Goal: Transaction & Acquisition: Download file/media

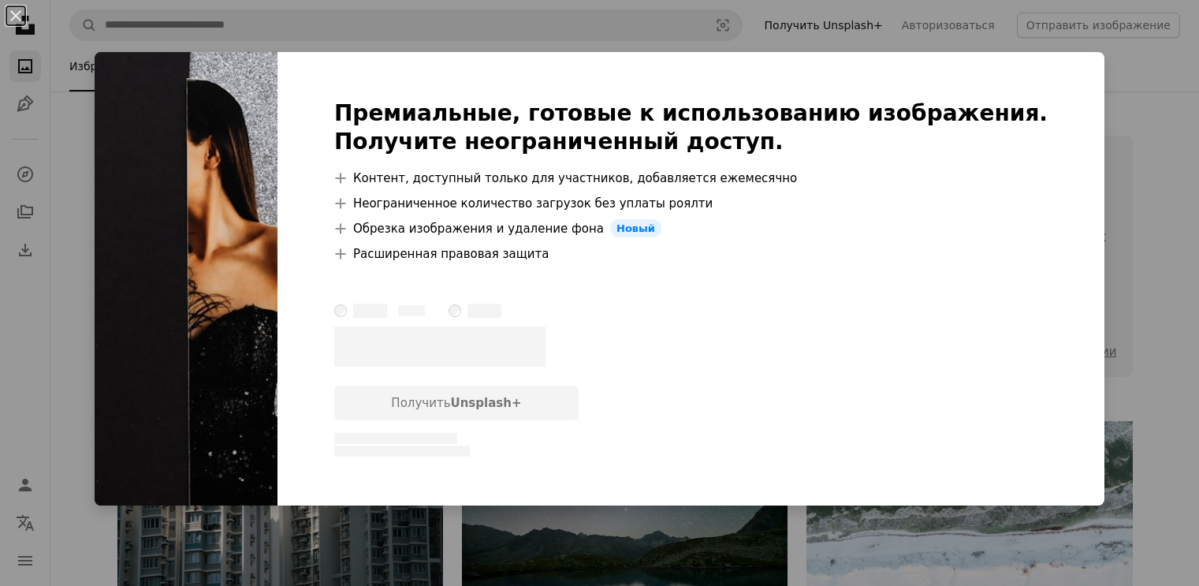
scroll to position [6951, 0]
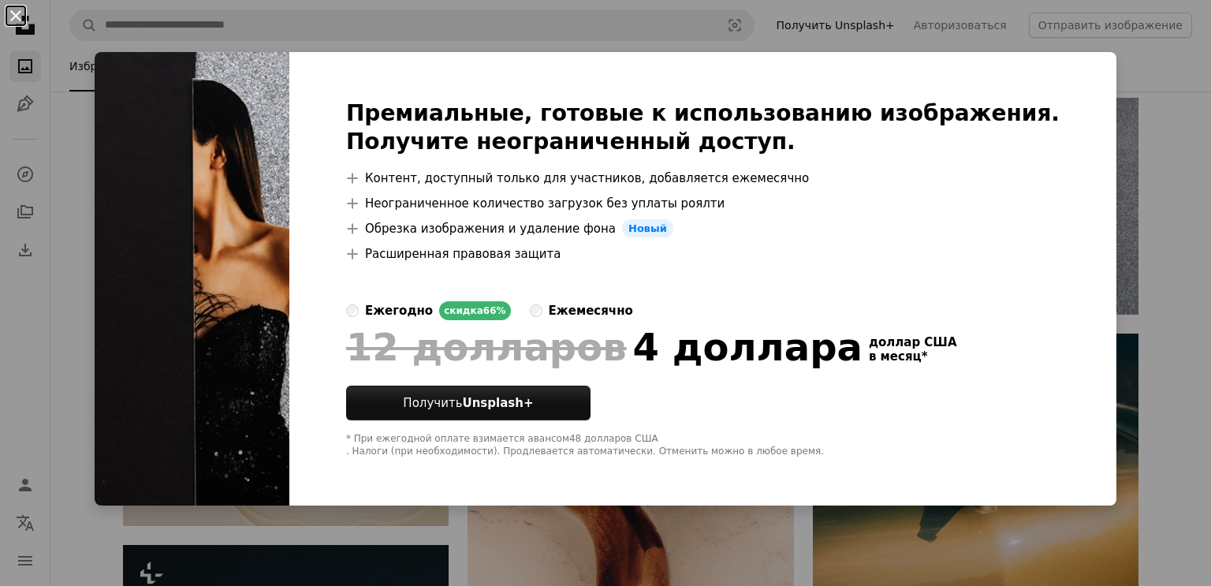
click at [7, 17] on button "An X shape" at bounding box center [15, 15] width 19 height 19
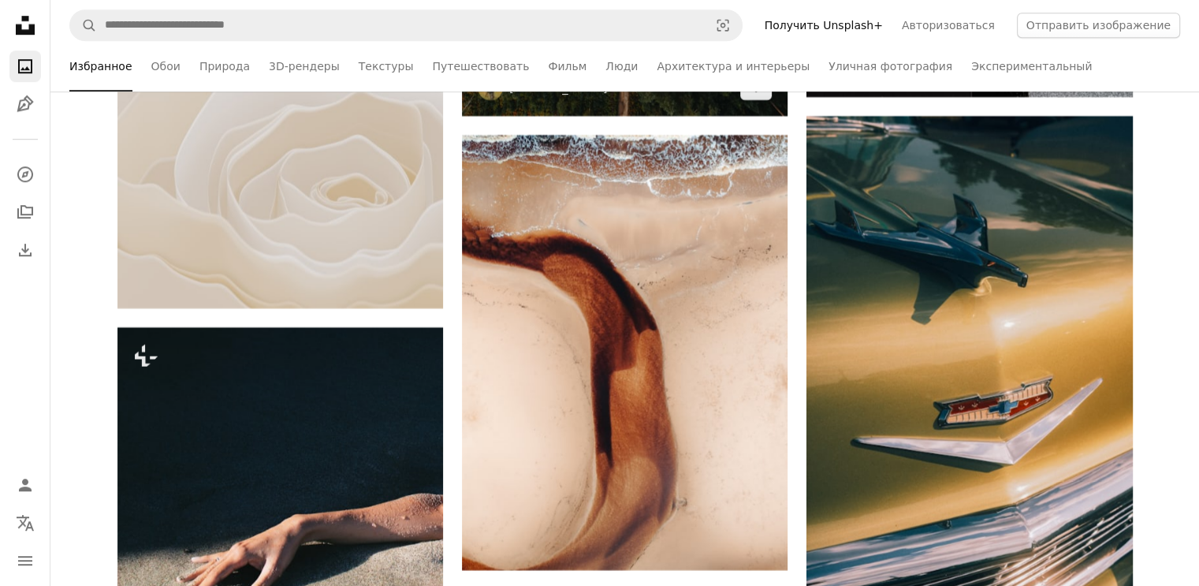
scroll to position [7174, 0]
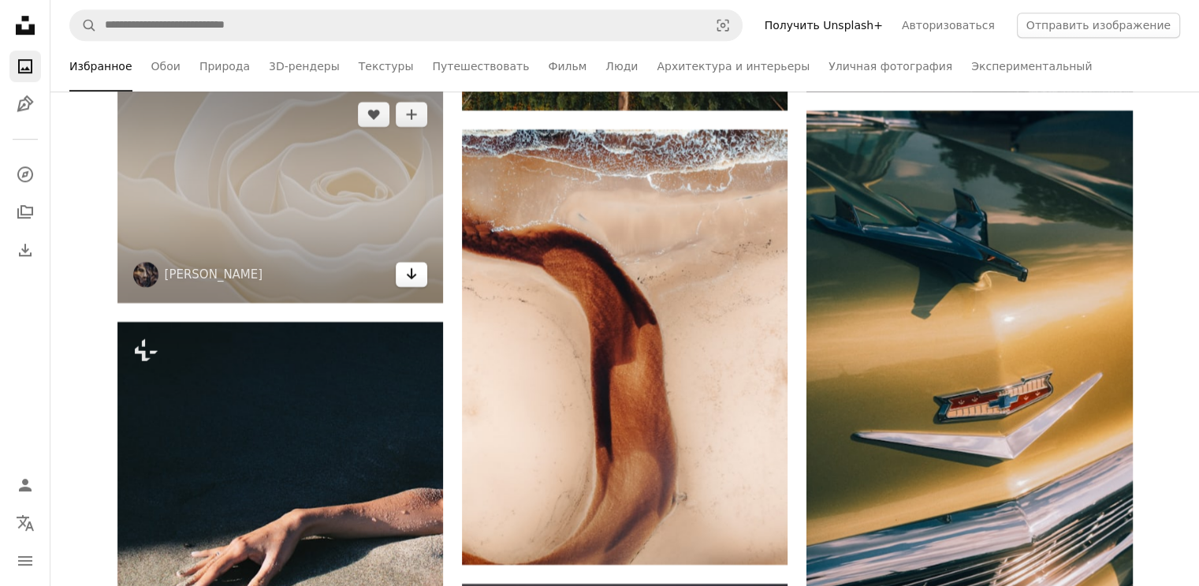
click at [414, 282] on icon "Arrow pointing down" at bounding box center [411, 273] width 13 height 19
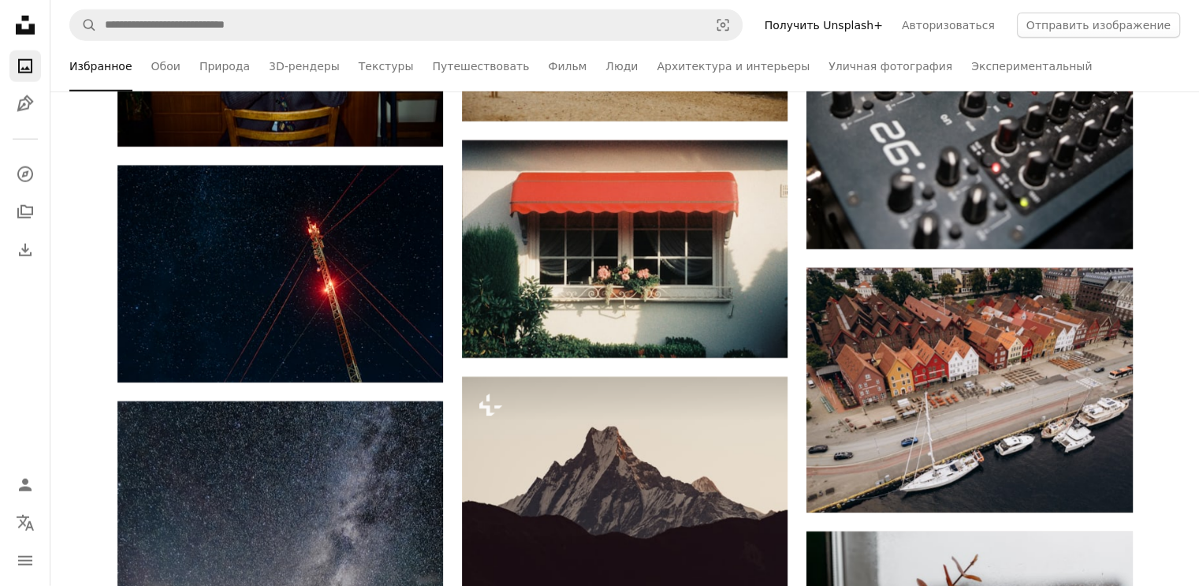
scroll to position [10178, 0]
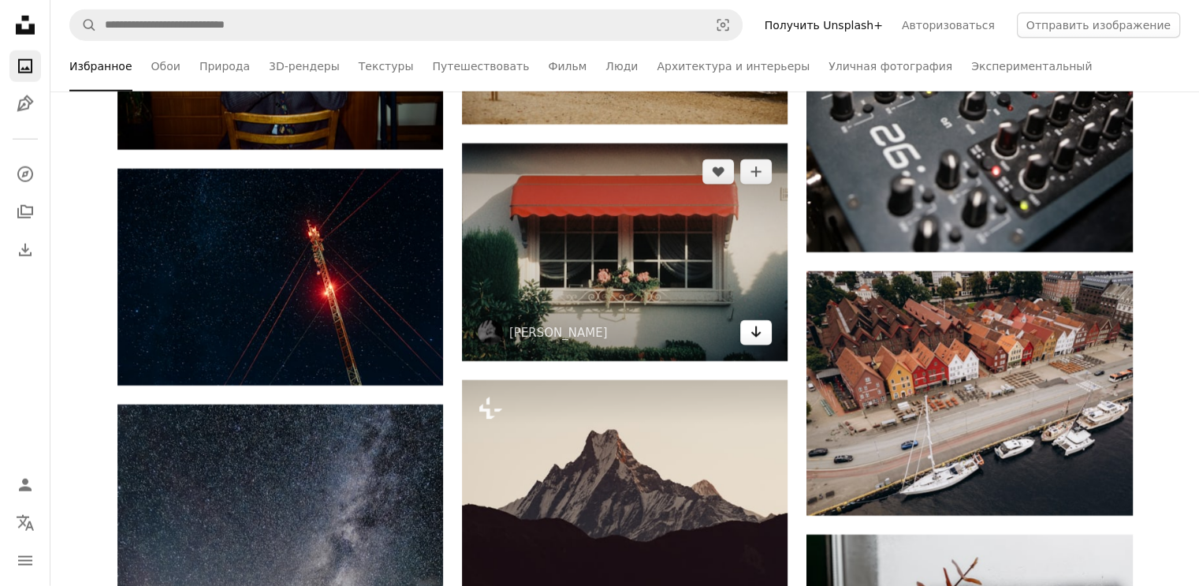
click at [761, 341] on icon "Arrow pointing down" at bounding box center [756, 331] width 13 height 19
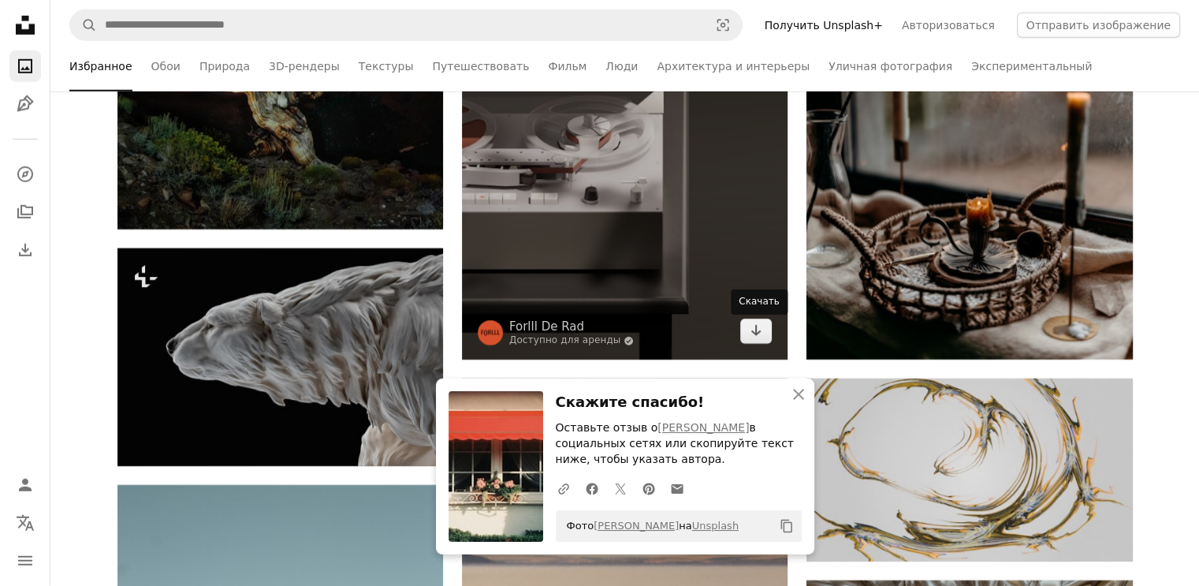
scroll to position [10842, 0]
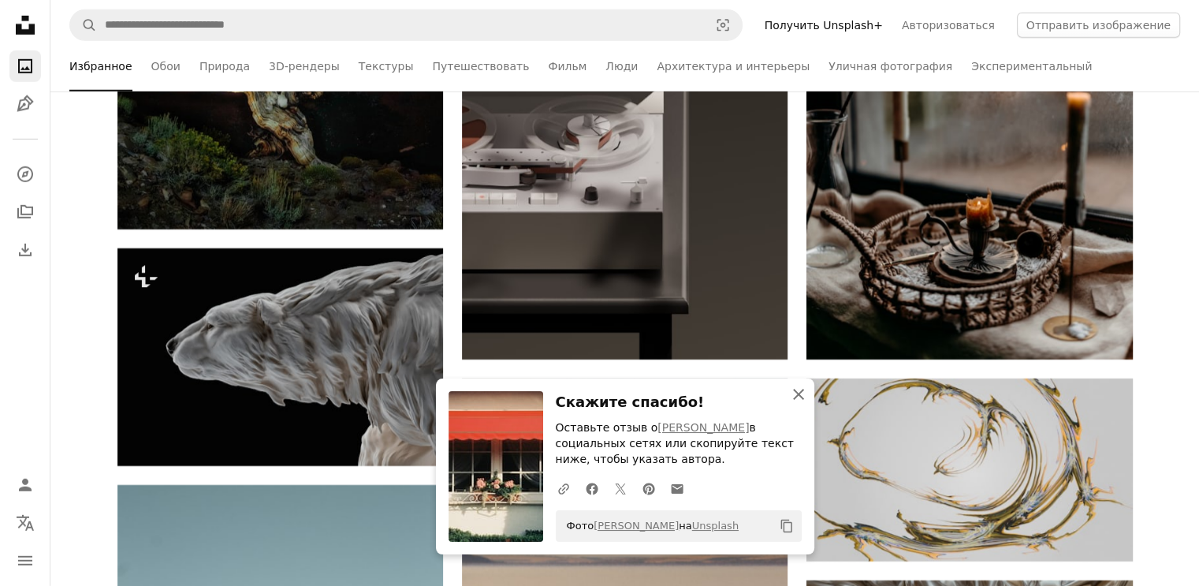
click at [795, 403] on icon "An X shape" at bounding box center [798, 394] width 19 height 19
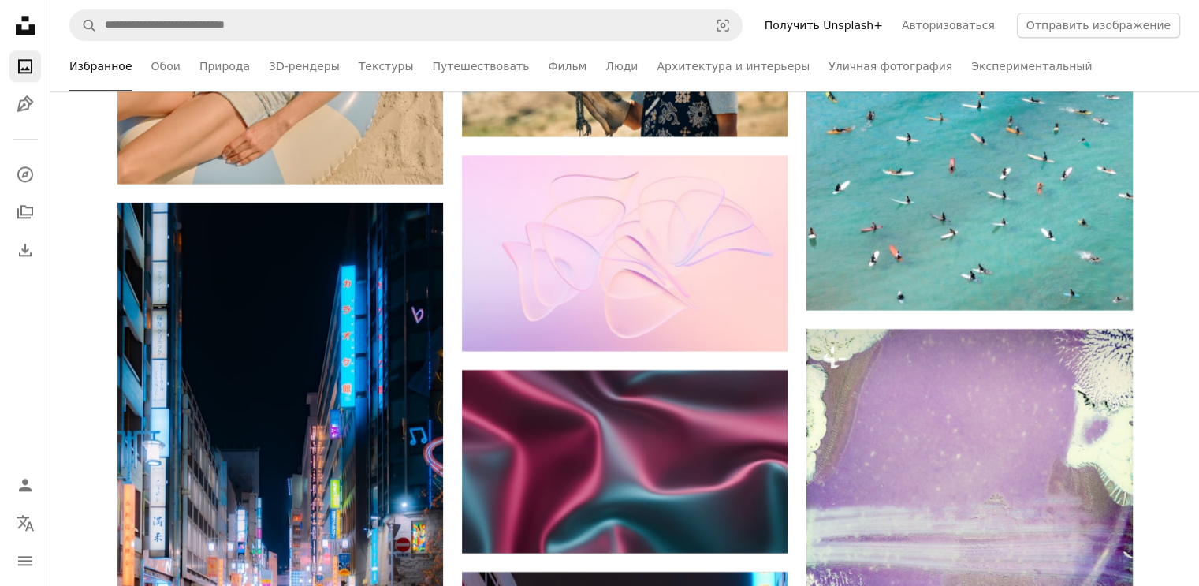
scroll to position [19969, 0]
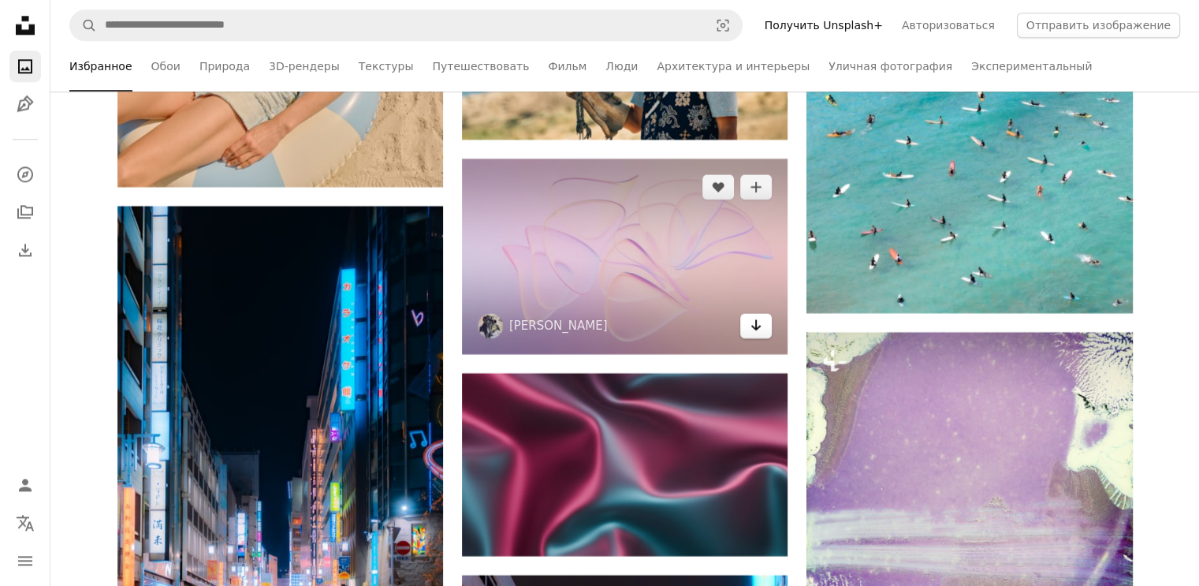
click at [760, 334] on icon "Arrow pointing down" at bounding box center [756, 324] width 13 height 19
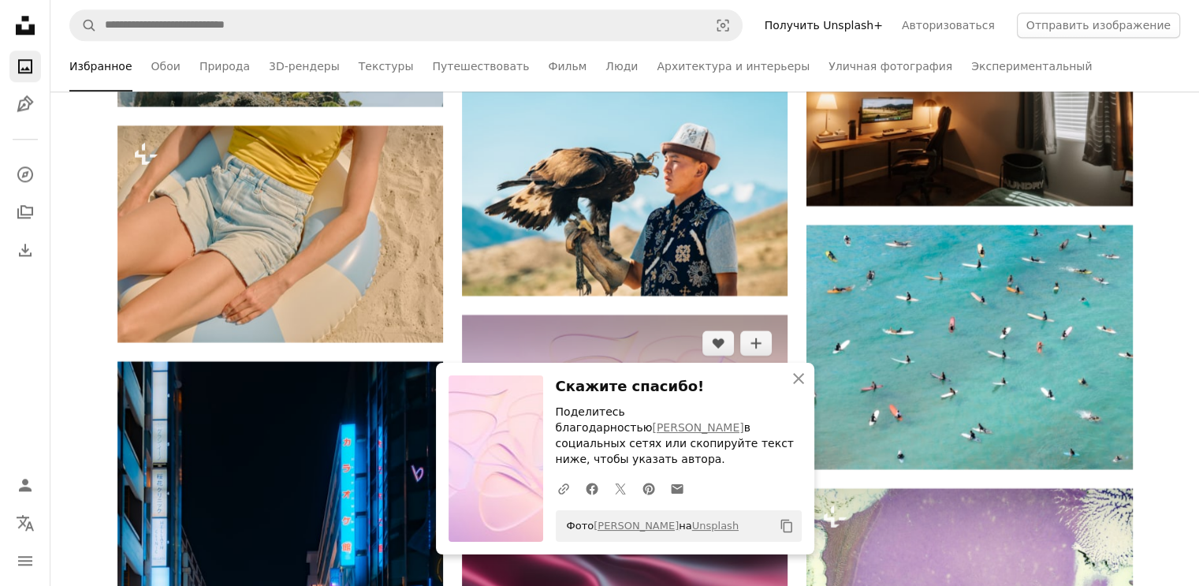
scroll to position [19813, 0]
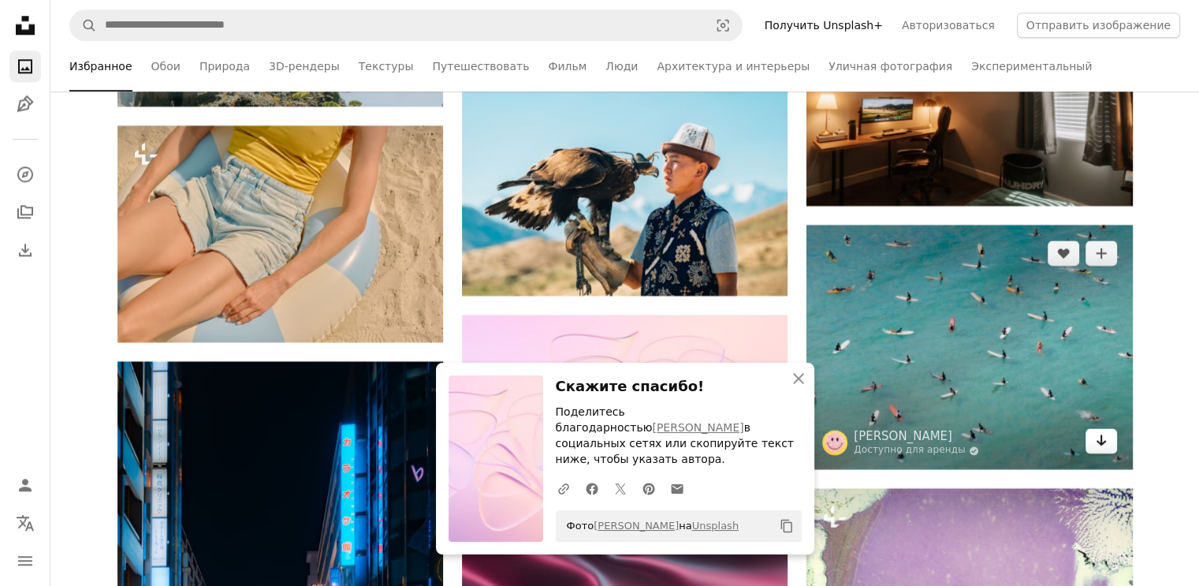
click at [1101, 445] on icon "Скачать" at bounding box center [1101, 439] width 10 height 11
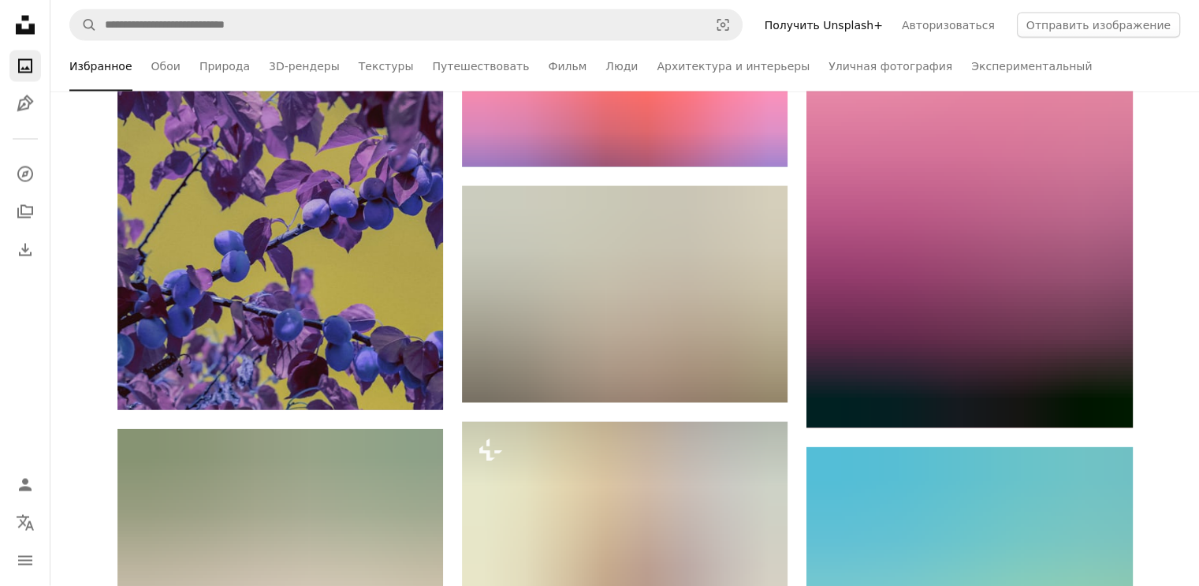
scroll to position [21148, 0]
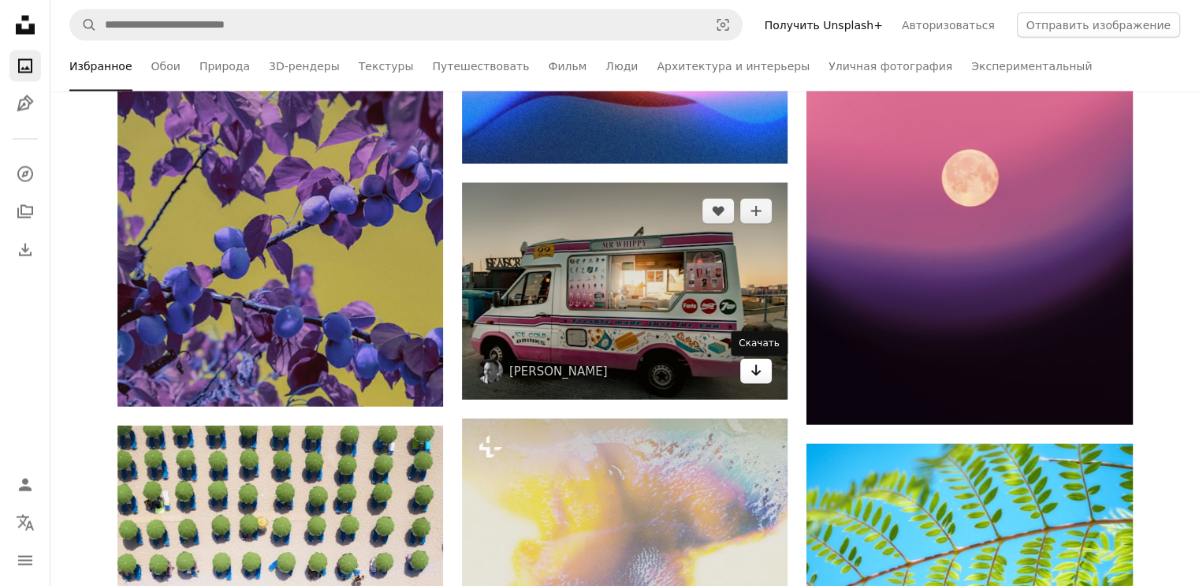
click at [751, 379] on icon "Arrow pointing down" at bounding box center [756, 370] width 13 height 19
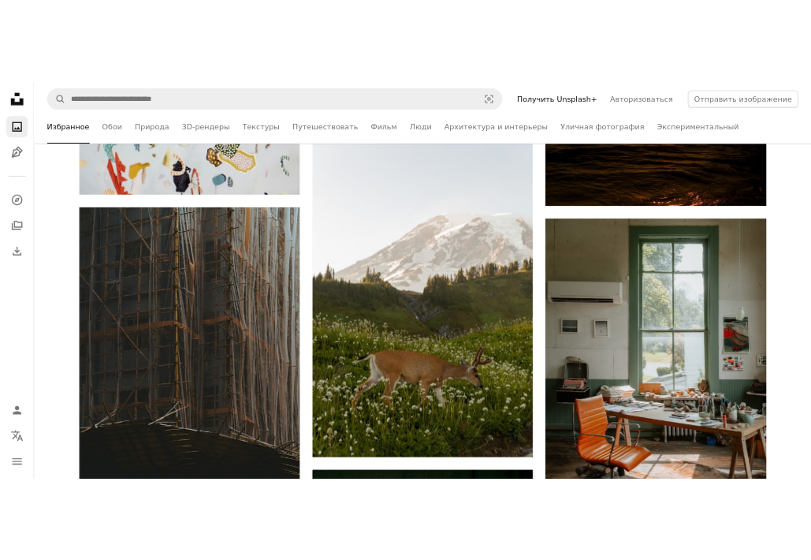
scroll to position [20247, 0]
